Goal: Information Seeking & Learning: Compare options

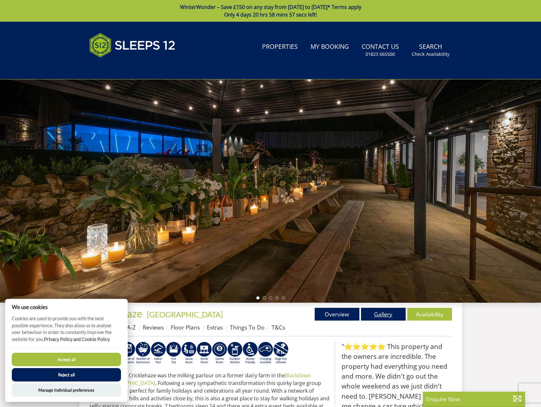
click at [374, 313] on link "Gallery" at bounding box center [383, 314] width 45 height 13
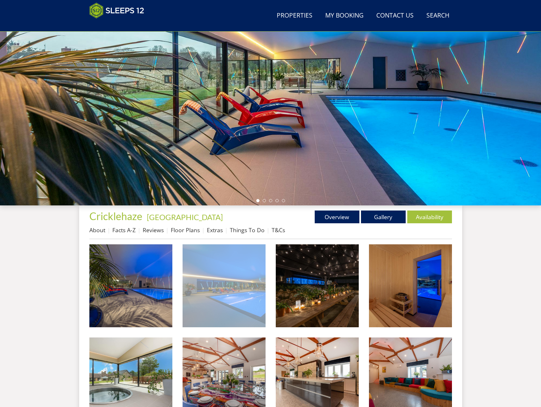
scroll to position [72, 0]
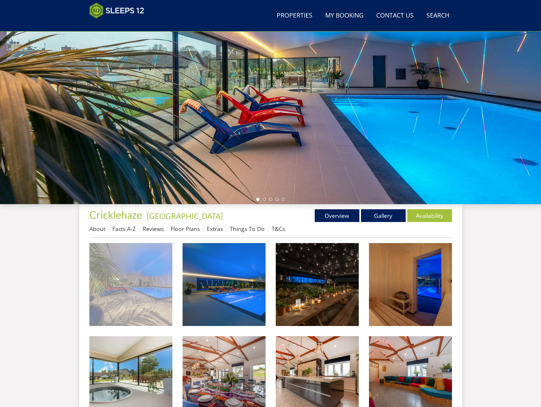
click at [122, 295] on img at bounding box center [130, 284] width 83 height 83
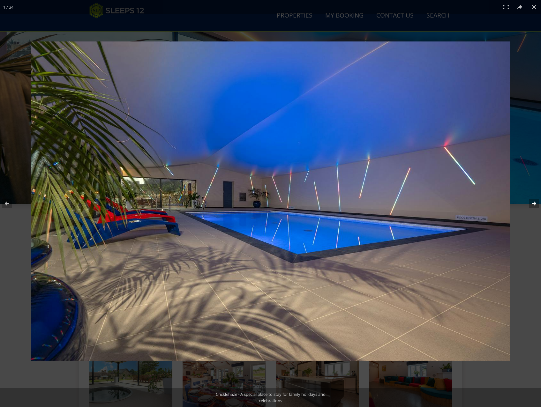
click at [532, 205] on button at bounding box center [530, 204] width 22 height 32
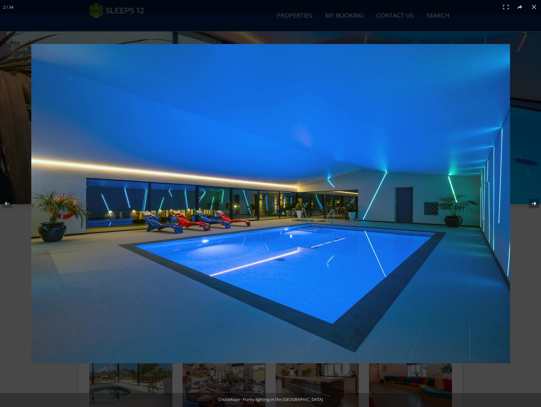
click at [532, 205] on button at bounding box center [530, 204] width 22 height 32
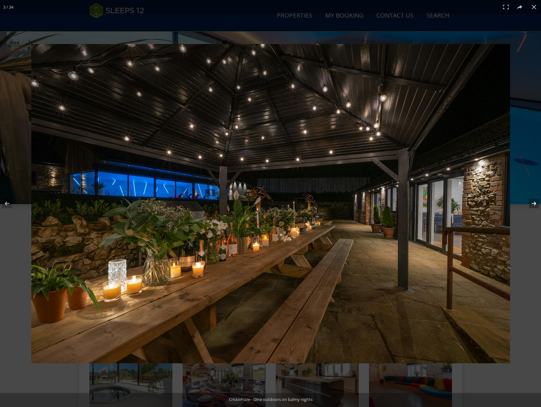
click at [533, 201] on button at bounding box center [530, 204] width 22 height 32
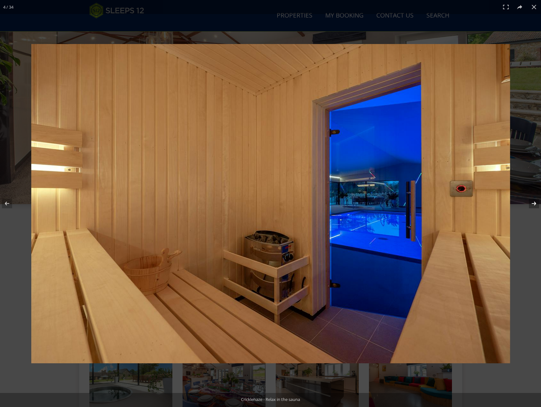
click at [538, 205] on button at bounding box center [530, 204] width 22 height 32
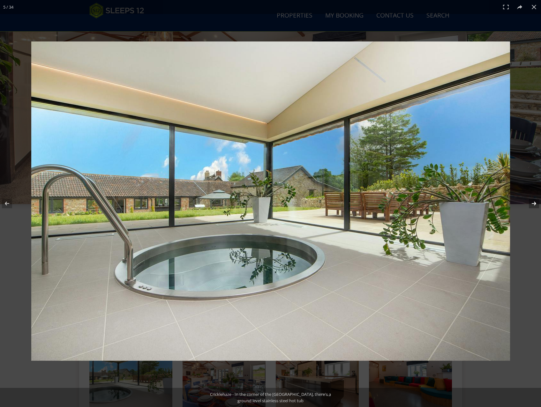
click at [538, 205] on button at bounding box center [530, 204] width 22 height 32
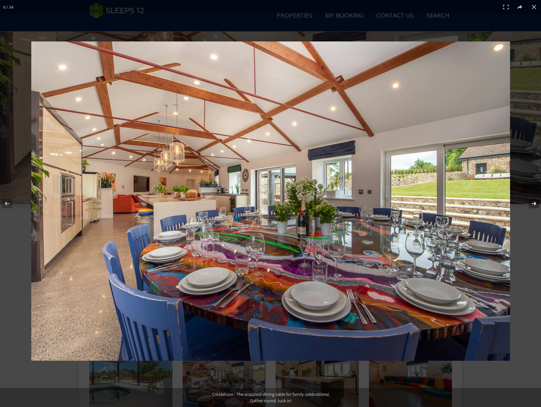
click at [538, 205] on button at bounding box center [530, 204] width 22 height 32
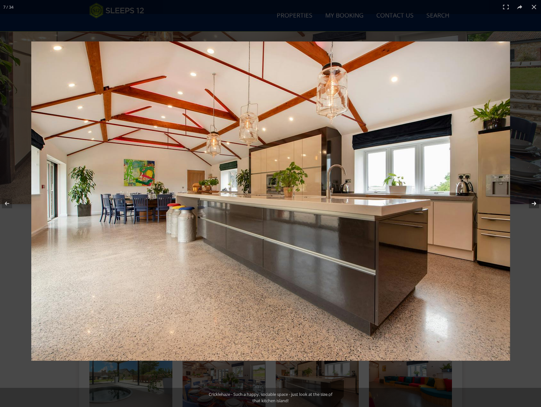
click at [538, 205] on button at bounding box center [530, 204] width 22 height 32
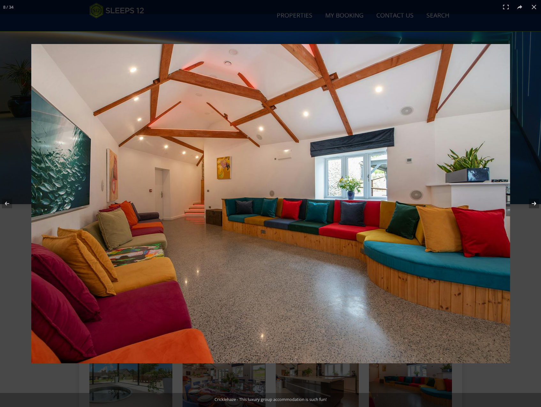
click at [538, 205] on button at bounding box center [530, 204] width 22 height 32
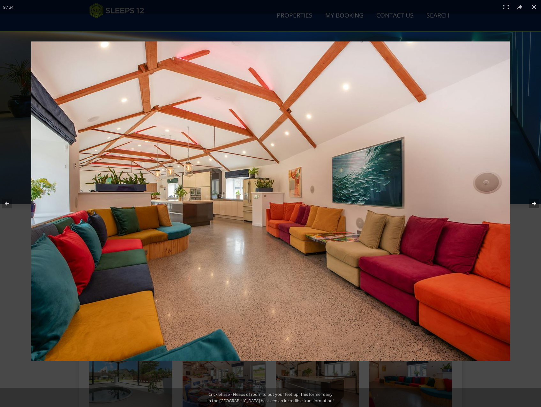
click at [538, 205] on button at bounding box center [530, 204] width 22 height 32
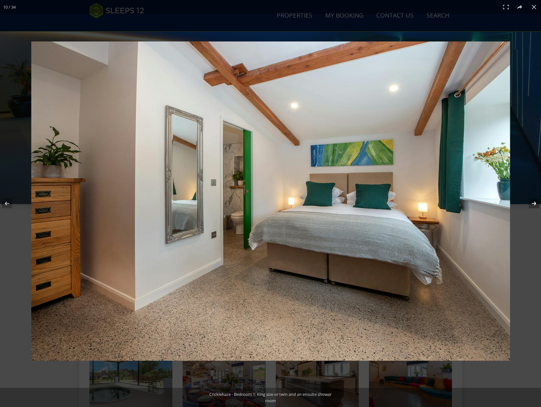
click at [538, 205] on button at bounding box center [530, 204] width 22 height 32
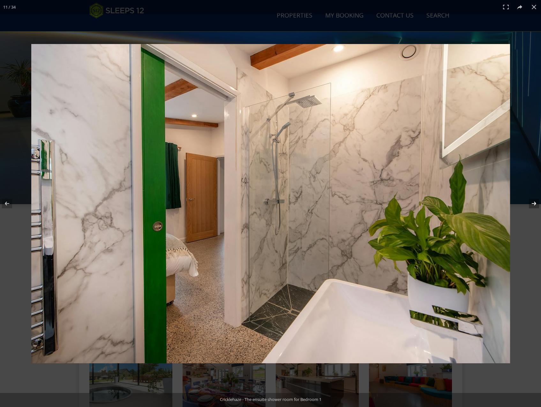
click at [538, 205] on button at bounding box center [530, 204] width 22 height 32
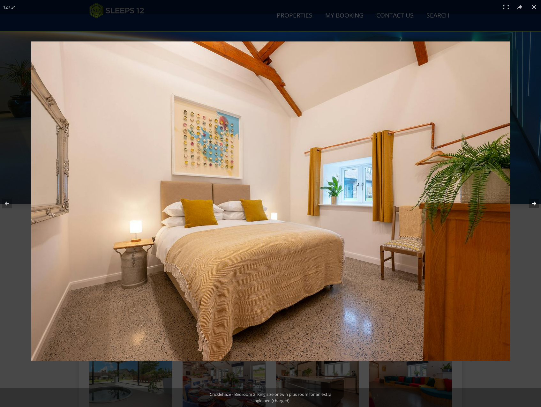
click at [538, 205] on button at bounding box center [530, 204] width 22 height 32
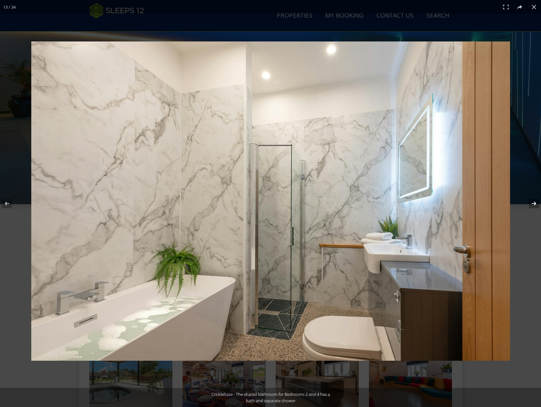
click at [538, 205] on button at bounding box center [530, 204] width 22 height 32
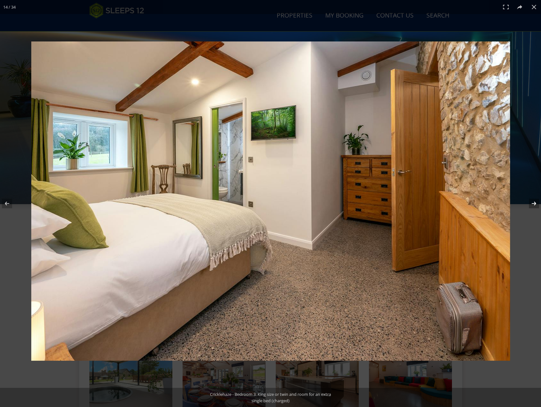
click at [538, 205] on button at bounding box center [530, 204] width 22 height 32
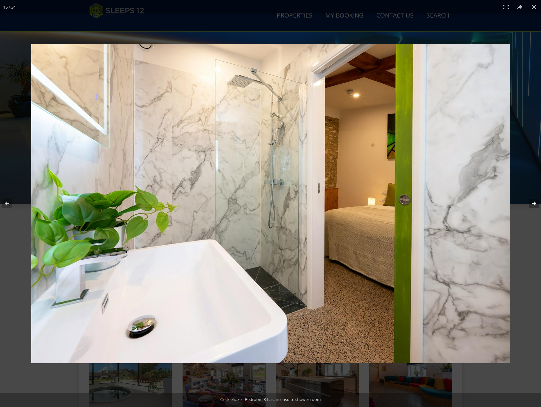
click at [538, 205] on button at bounding box center [530, 204] width 22 height 32
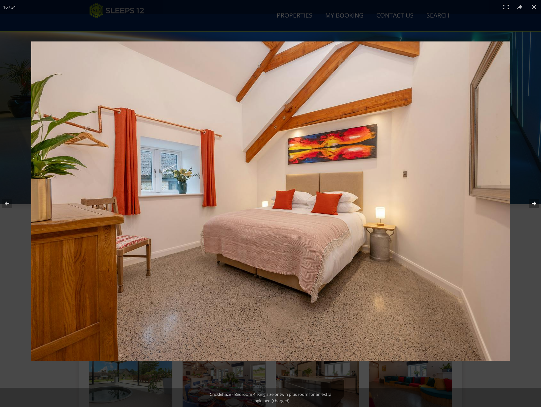
click at [538, 205] on button at bounding box center [530, 204] width 22 height 32
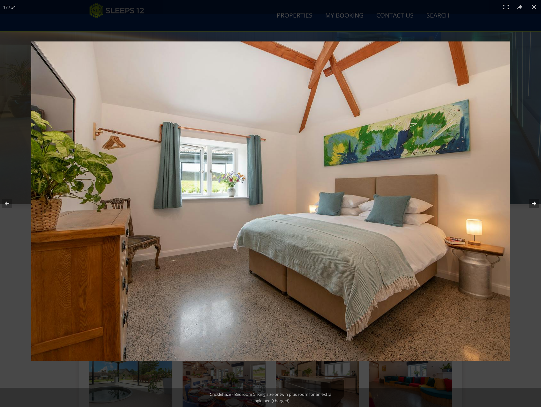
click at [538, 205] on button at bounding box center [530, 204] width 22 height 32
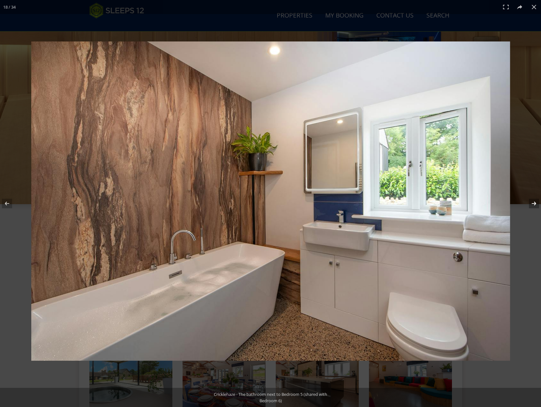
click at [538, 205] on button at bounding box center [530, 204] width 22 height 32
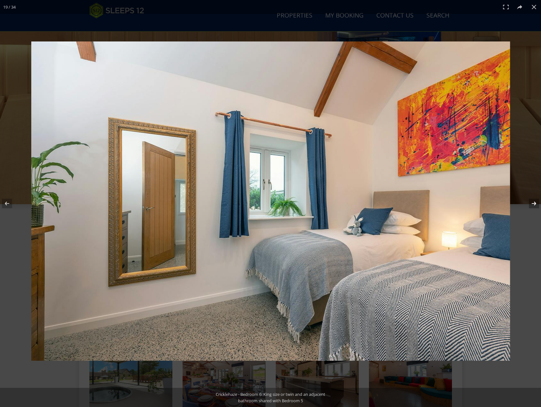
click at [538, 205] on button at bounding box center [530, 204] width 22 height 32
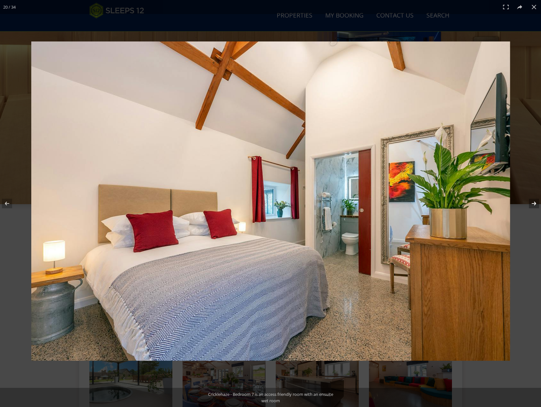
click at [538, 205] on button at bounding box center [530, 204] width 22 height 32
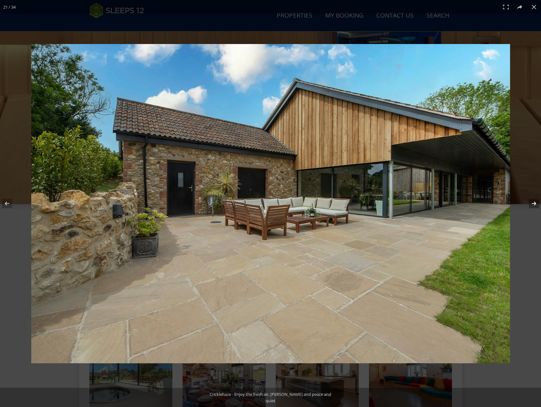
click at [538, 205] on button at bounding box center [530, 204] width 22 height 32
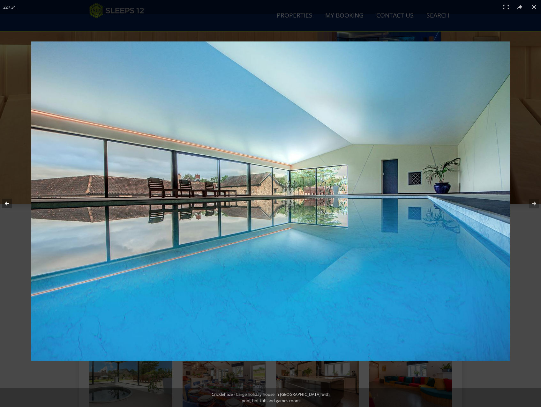
click at [10, 207] on button at bounding box center [11, 204] width 22 height 32
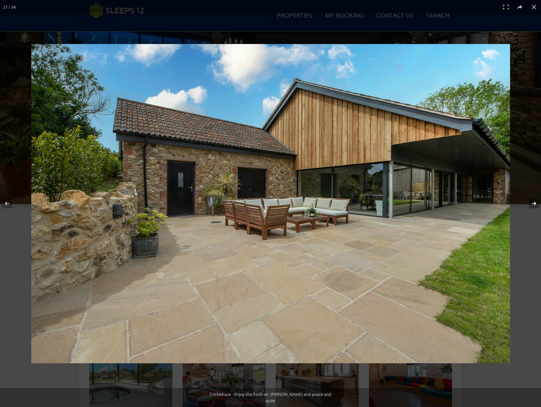
click at [537, 207] on button at bounding box center [530, 204] width 22 height 32
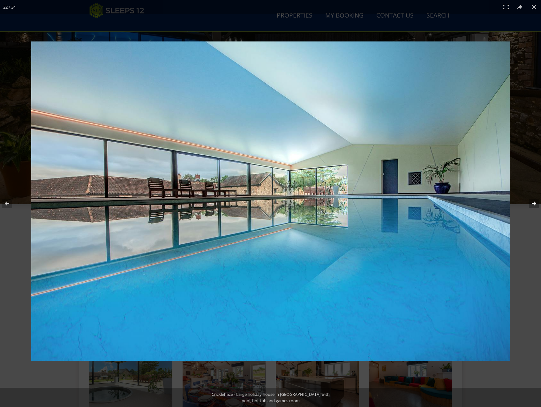
click at [535, 207] on button at bounding box center [530, 204] width 22 height 32
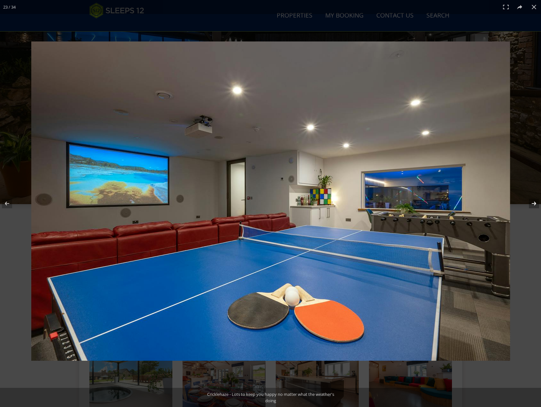
click at [534, 204] on button at bounding box center [530, 204] width 22 height 32
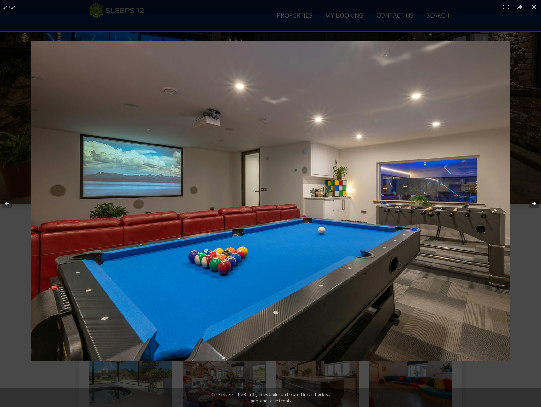
click at [534, 204] on button at bounding box center [530, 204] width 22 height 32
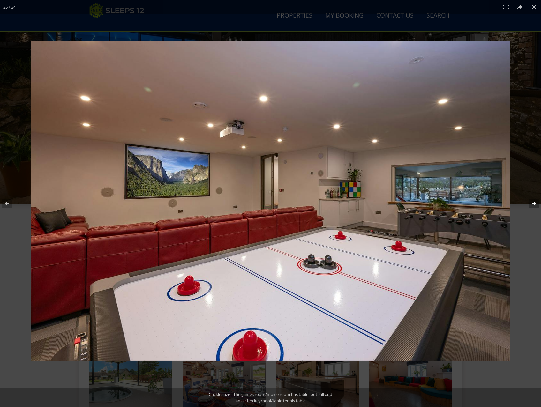
click at [534, 204] on button at bounding box center [530, 204] width 22 height 32
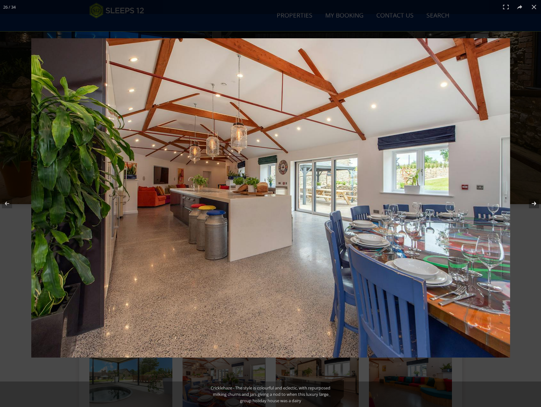
click at [534, 204] on button at bounding box center [530, 204] width 22 height 32
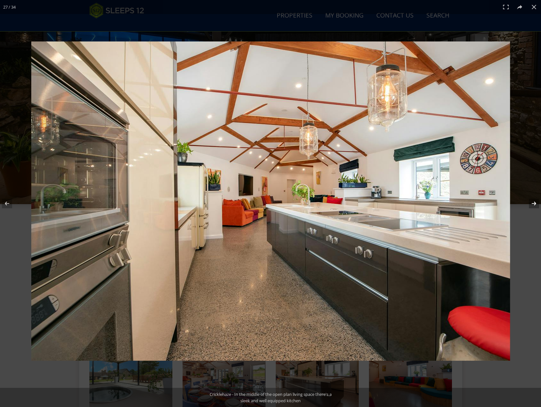
click at [534, 204] on button at bounding box center [530, 204] width 22 height 32
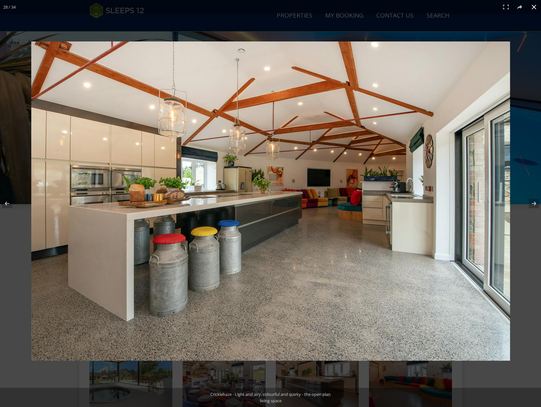
click at [535, 7] on button at bounding box center [534, 7] width 14 height 14
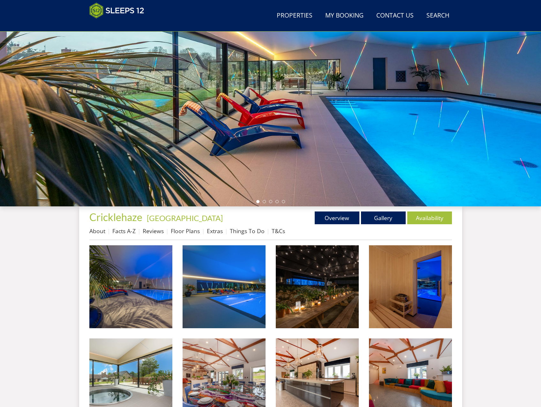
scroll to position [0, 0]
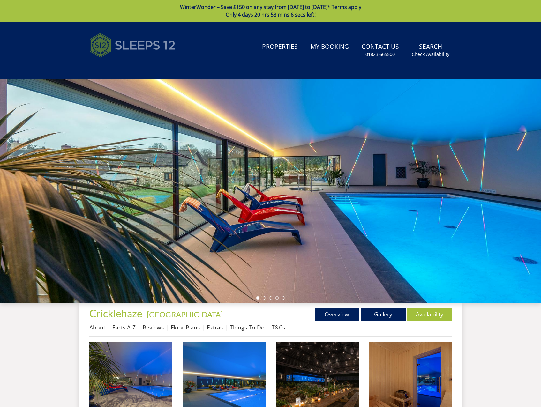
click at [162, 47] on img at bounding box center [132, 45] width 86 height 32
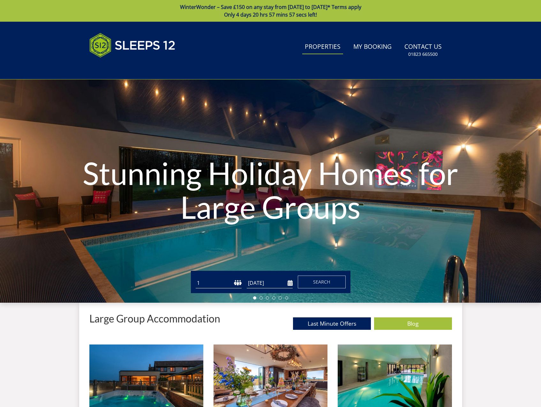
click at [326, 47] on link "Properties" at bounding box center [322, 47] width 41 height 14
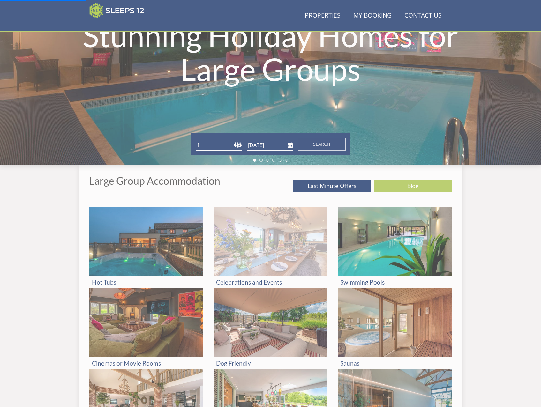
scroll to position [137, 0]
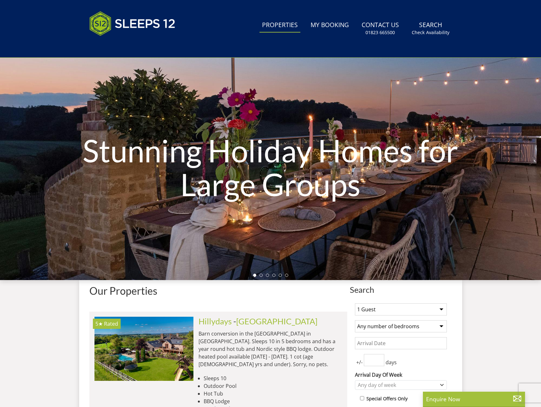
scroll to position [141, 0]
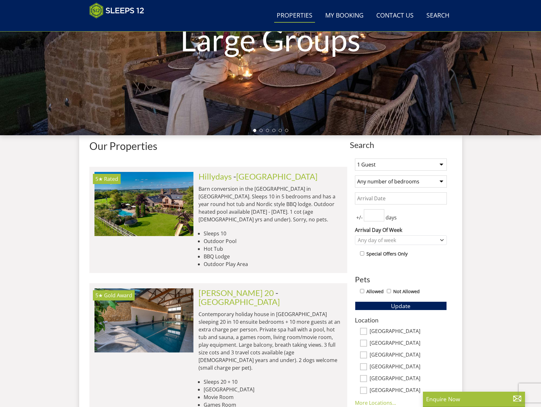
click at [408, 159] on select "1 Guest 2 Guests 3 Guests 4 Guests 5 Guests 6 Guests 7 Guests 8 Guests 9 Guests…" at bounding box center [401, 165] width 92 height 12
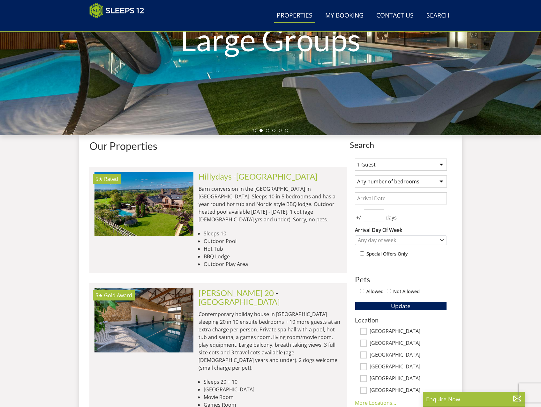
select select "20"
click at [355, 159] on select "1 Guest 2 Guests 3 Guests 4 Guests 5 Guests 6 Guests 7 Guests 8 Guests 9 Guests…" at bounding box center [401, 165] width 92 height 12
click at [404, 308] on span "Update" at bounding box center [400, 306] width 19 height 8
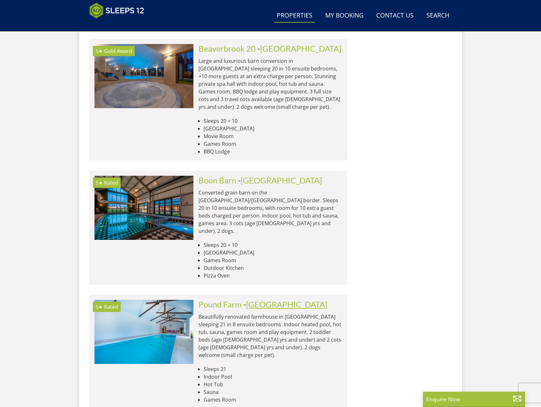
scroll to position [1163, 0]
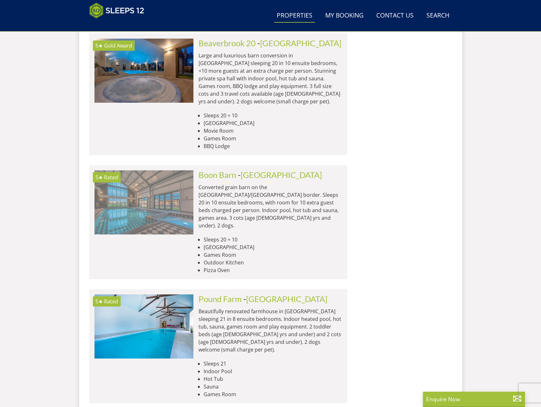
click at [157, 171] on img at bounding box center [144, 203] width 99 height 64
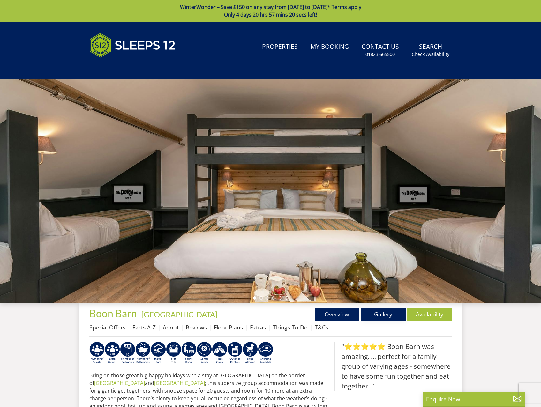
click at [380, 314] on link "Gallery" at bounding box center [383, 314] width 45 height 13
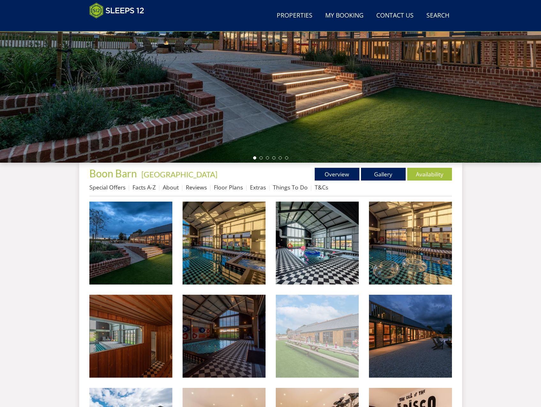
scroll to position [140, 0]
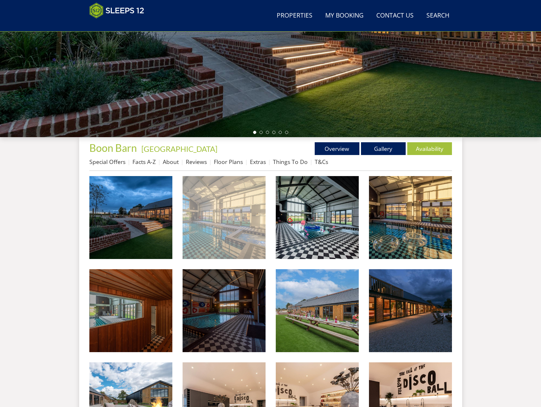
click at [219, 234] on img at bounding box center [224, 217] width 83 height 83
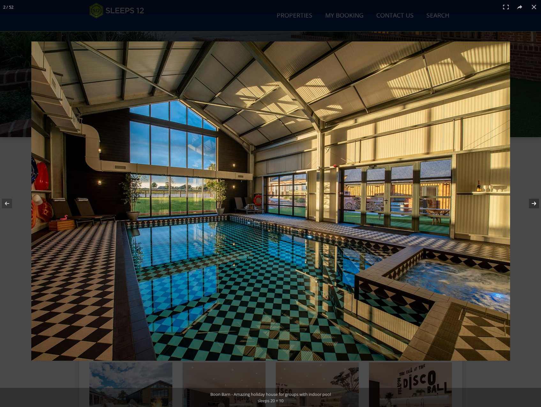
click at [534, 205] on button at bounding box center [530, 204] width 22 height 32
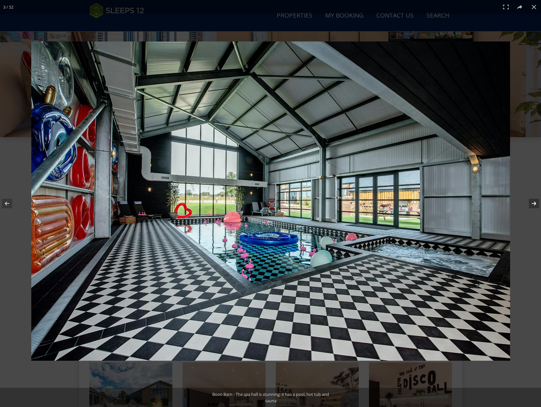
click at [535, 203] on button at bounding box center [530, 204] width 22 height 32
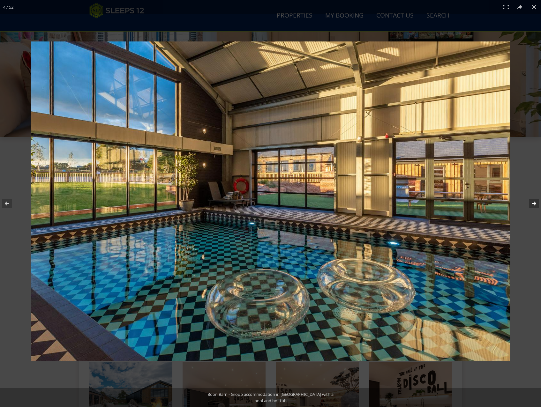
click at [535, 203] on button at bounding box center [530, 204] width 22 height 32
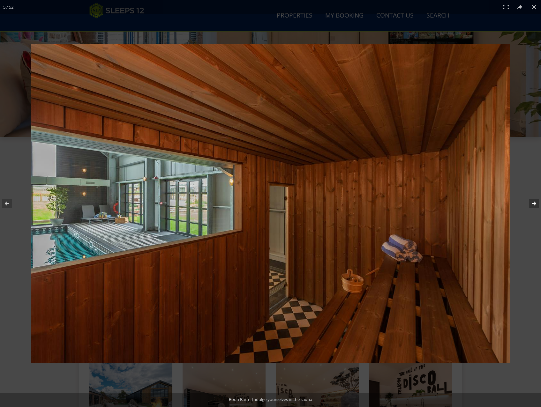
click at [535, 203] on button at bounding box center [530, 204] width 22 height 32
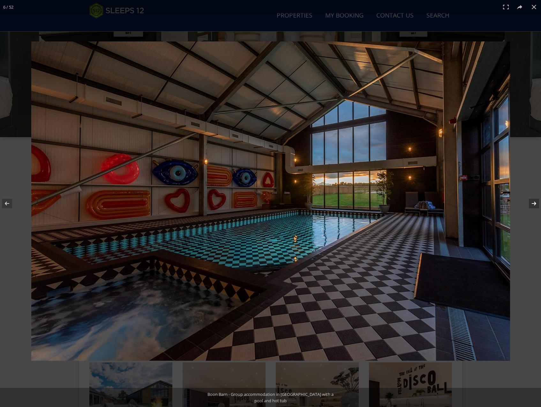
click at [535, 203] on button at bounding box center [530, 204] width 22 height 32
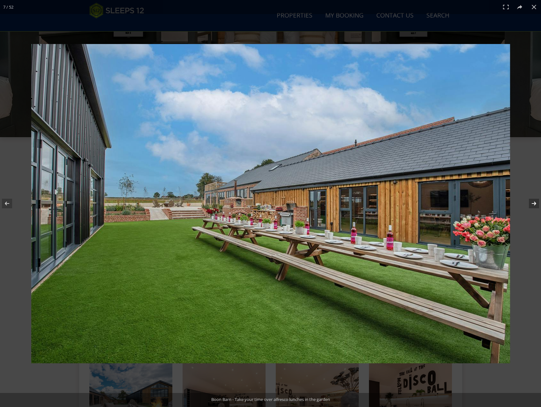
click at [535, 203] on button at bounding box center [530, 204] width 22 height 32
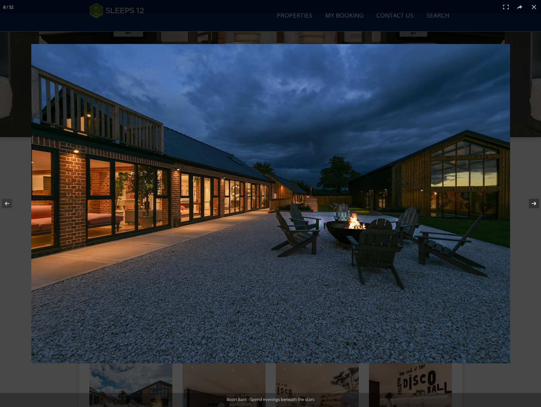
click at [535, 203] on button at bounding box center [530, 204] width 22 height 32
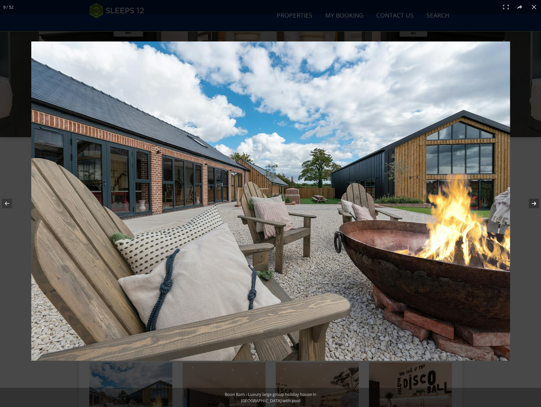
click at [535, 203] on button at bounding box center [530, 204] width 22 height 32
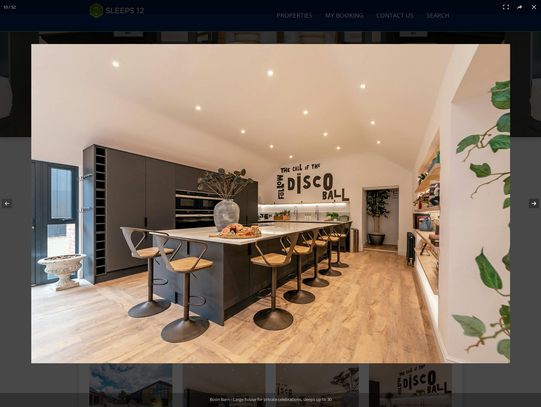
click at [535, 203] on button at bounding box center [530, 204] width 22 height 32
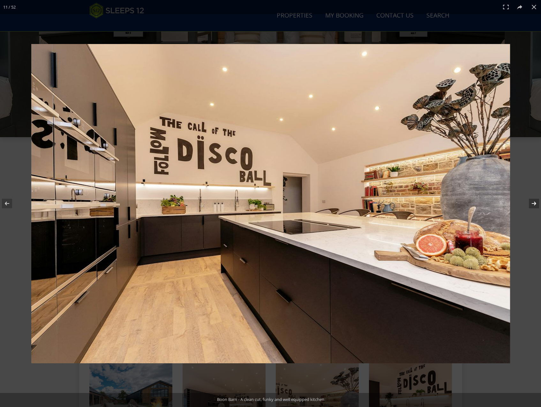
click at [535, 203] on button at bounding box center [530, 204] width 22 height 32
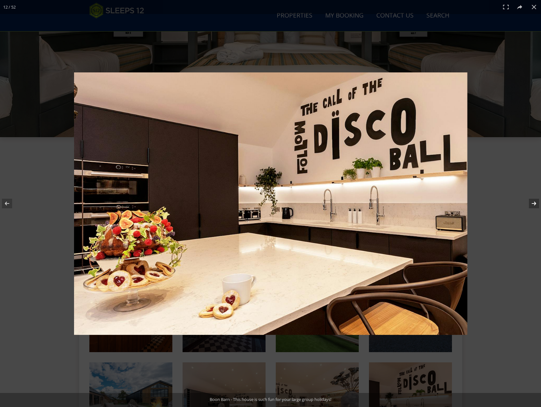
click at [535, 203] on button at bounding box center [530, 204] width 22 height 32
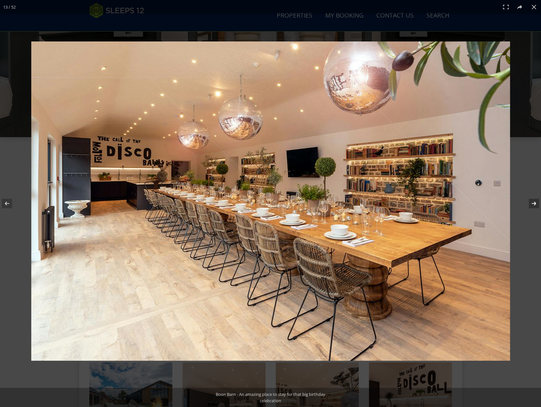
click at [535, 203] on button at bounding box center [530, 204] width 22 height 32
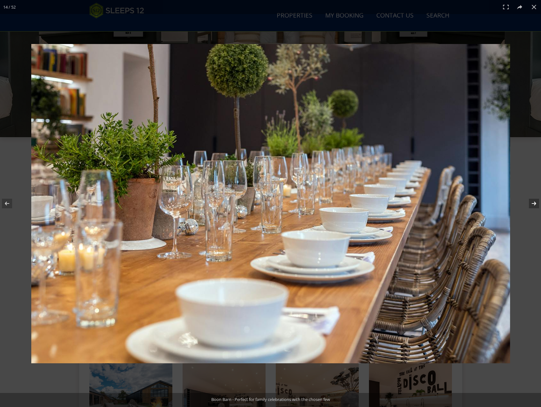
click at [535, 203] on button at bounding box center [530, 204] width 22 height 32
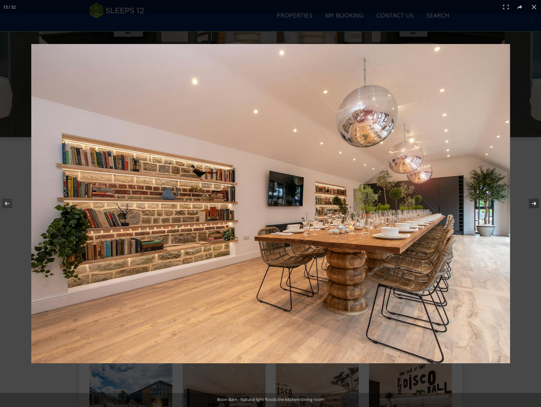
click at [535, 203] on button at bounding box center [530, 204] width 22 height 32
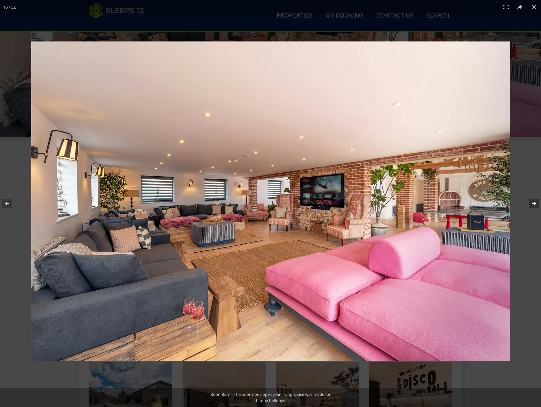
click at [535, 203] on button at bounding box center [530, 204] width 22 height 32
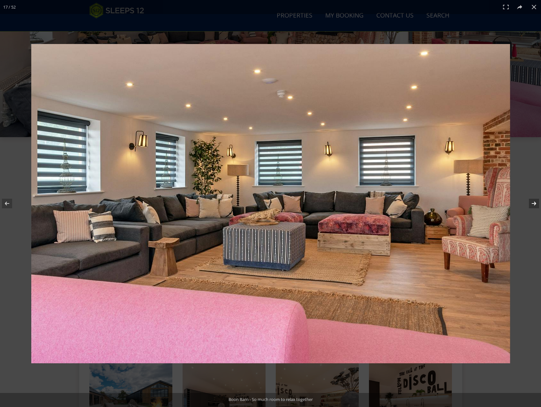
click at [535, 203] on button at bounding box center [530, 204] width 22 height 32
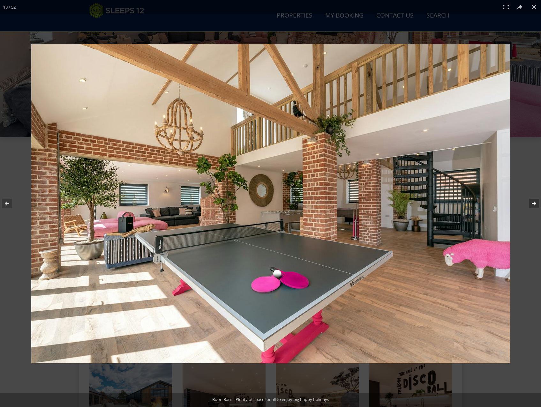
click at [535, 203] on button at bounding box center [530, 204] width 22 height 32
